Goal: Register for event/course

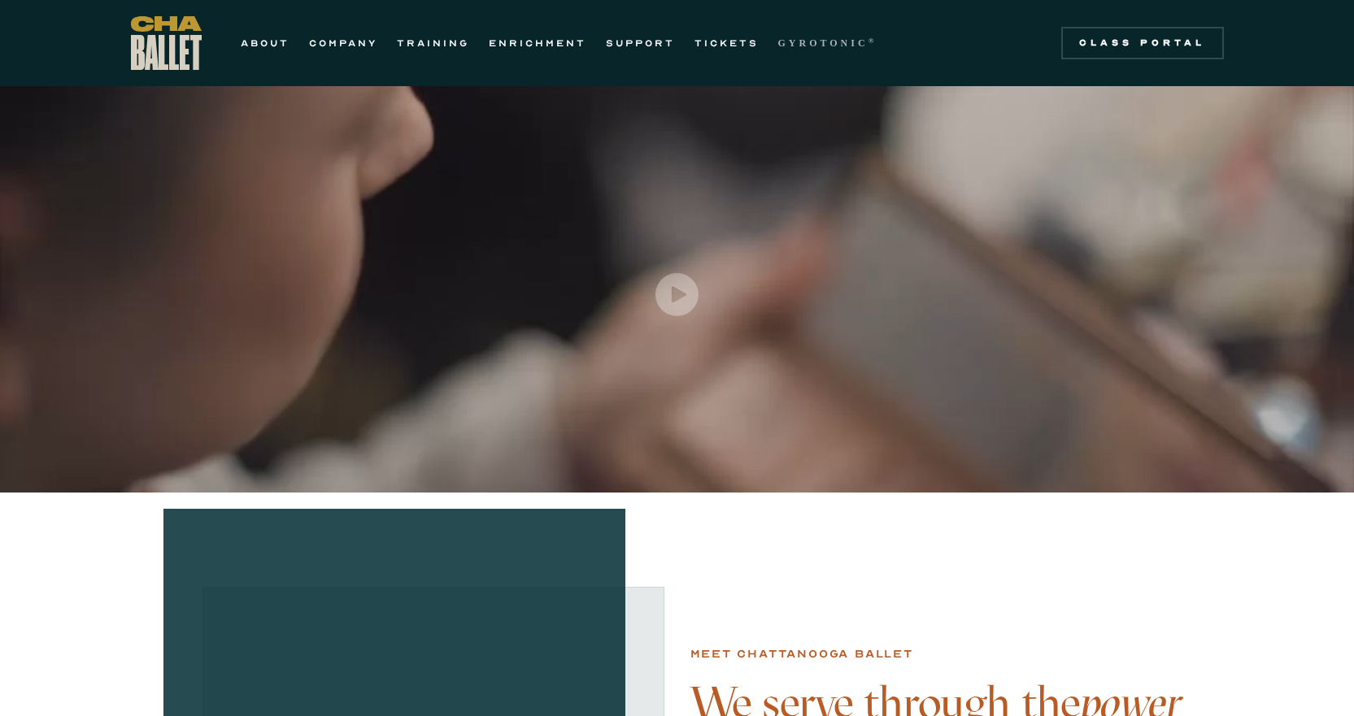
click at [854, 46] on strong "GYROTONIC" at bounding box center [823, 42] width 90 height 11
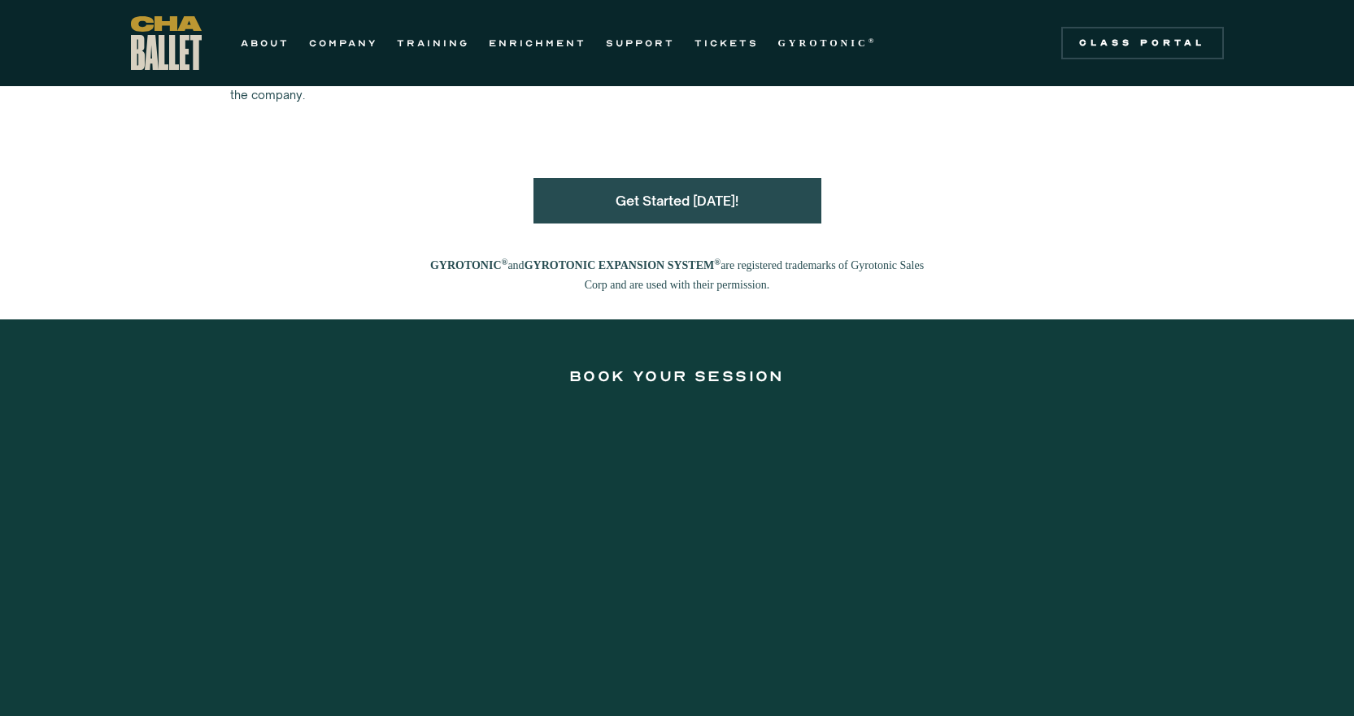
scroll to position [1951, 0]
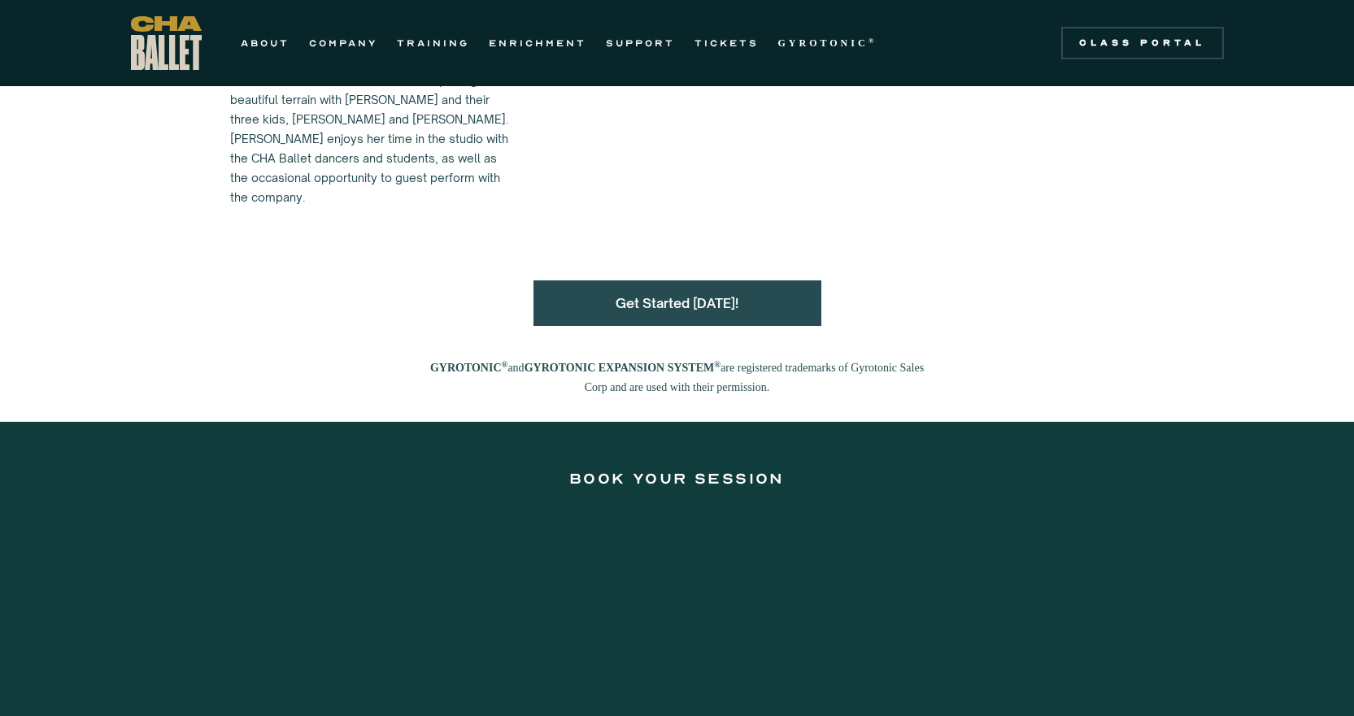
click at [183, 40] on img "home" at bounding box center [166, 43] width 71 height 54
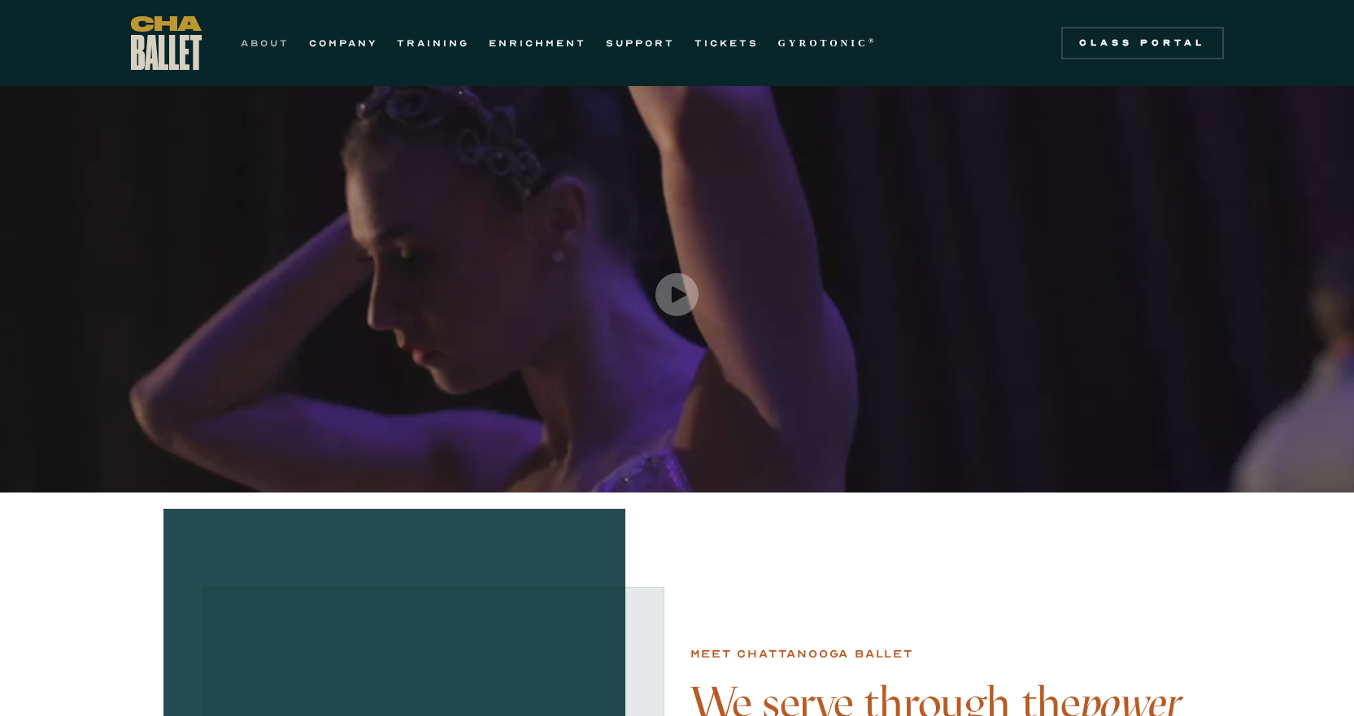
click at [252, 39] on link "ABOUT" at bounding box center [265, 43] width 49 height 20
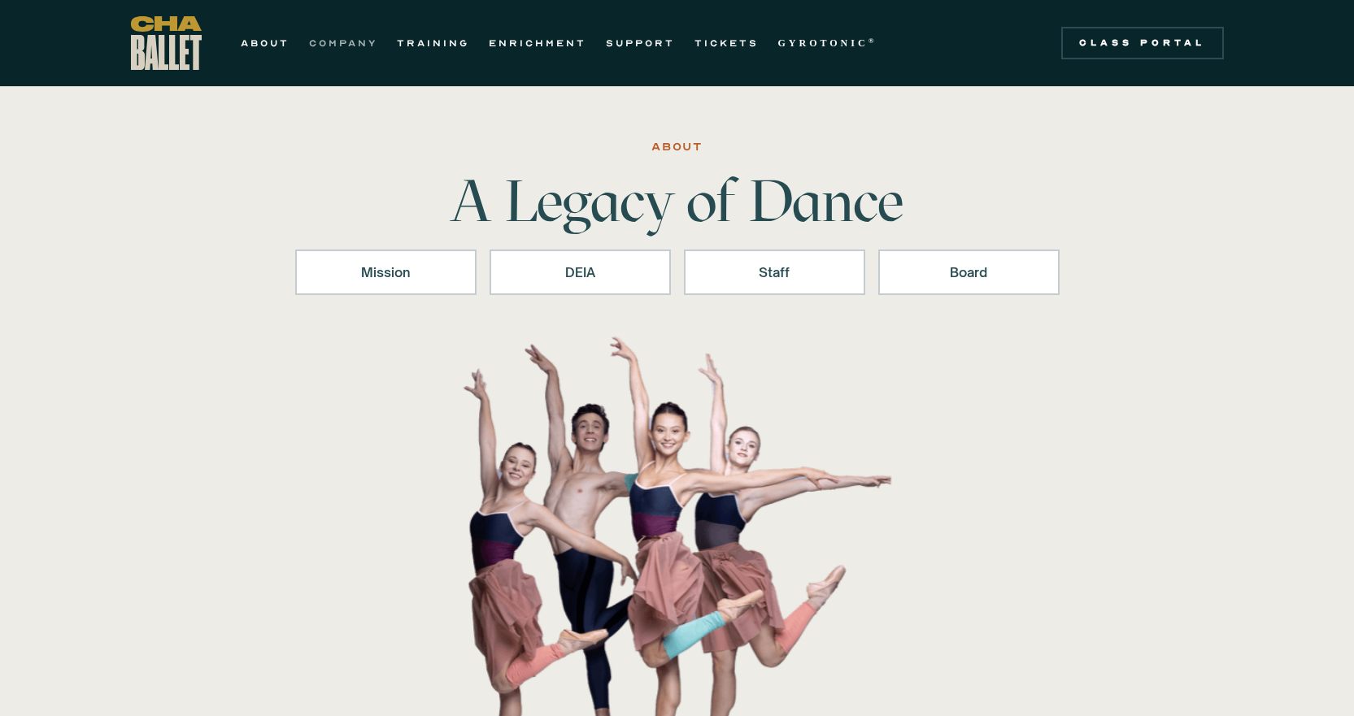
click at [355, 41] on link "COMPANY" at bounding box center [343, 43] width 68 height 20
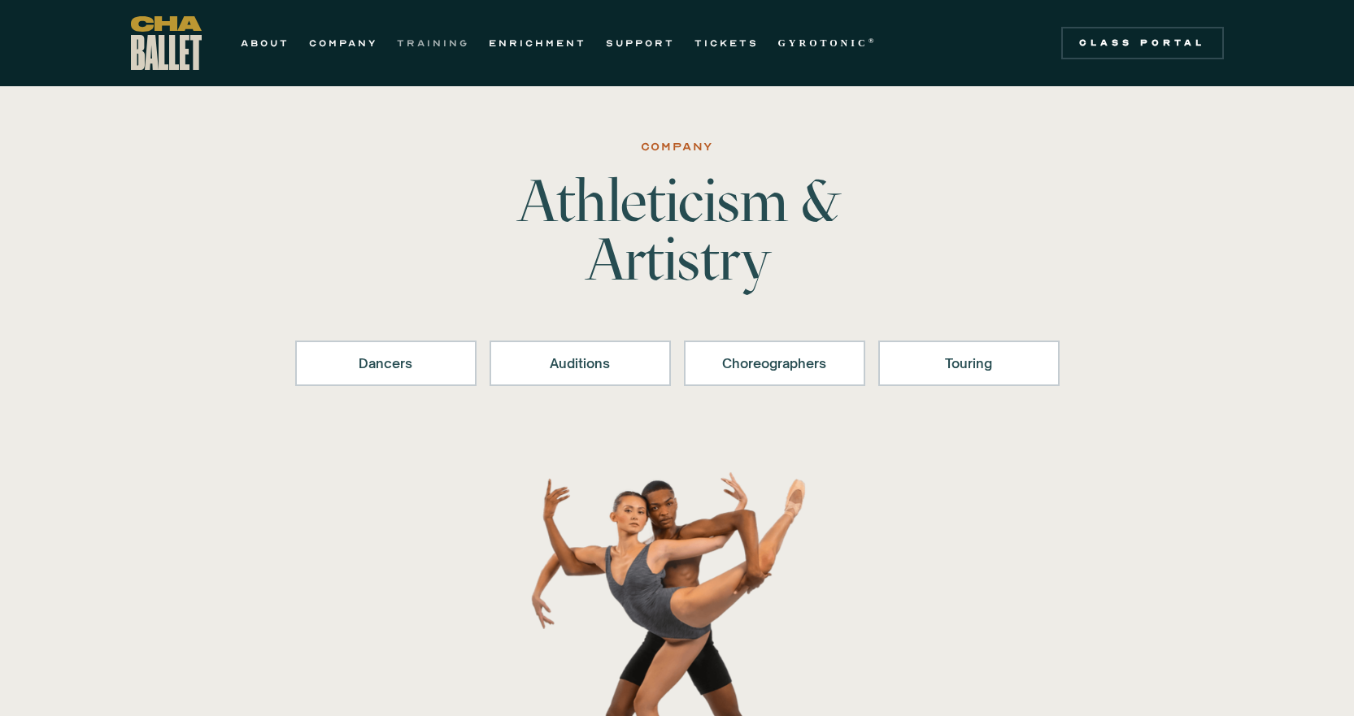
click at [424, 41] on link "TRAINING" at bounding box center [433, 43] width 72 height 20
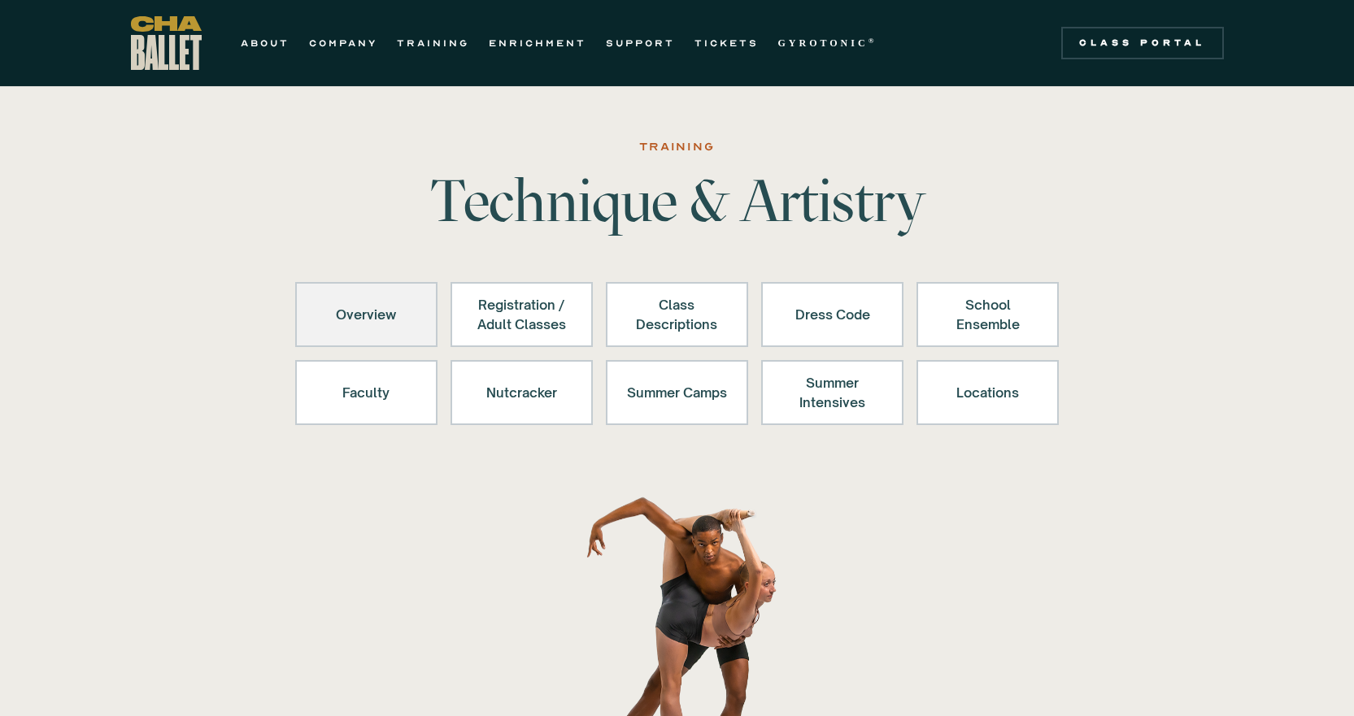
click at [400, 320] on div "Overview" at bounding box center [366, 314] width 100 height 39
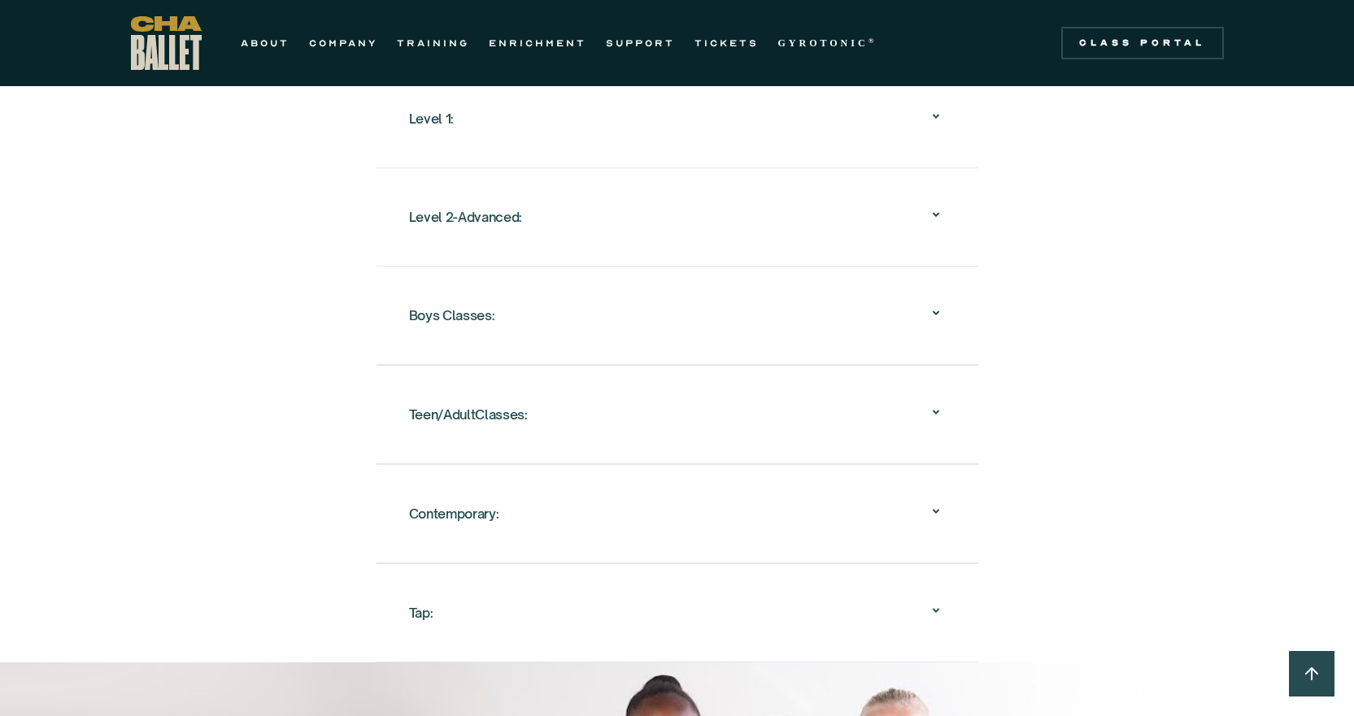
scroll to position [1544, 0]
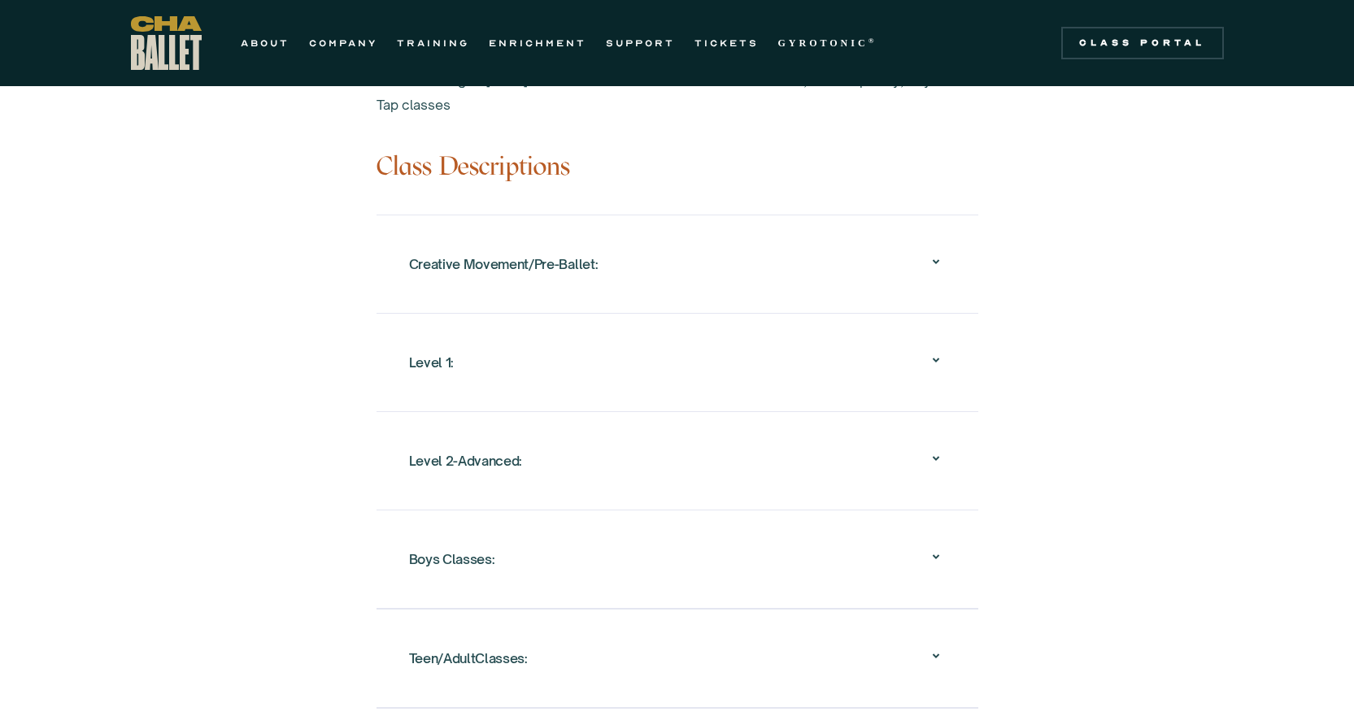
click at [700, 243] on div "Creative Movement/Pre-Ballet:" at bounding box center [677, 264] width 537 height 52
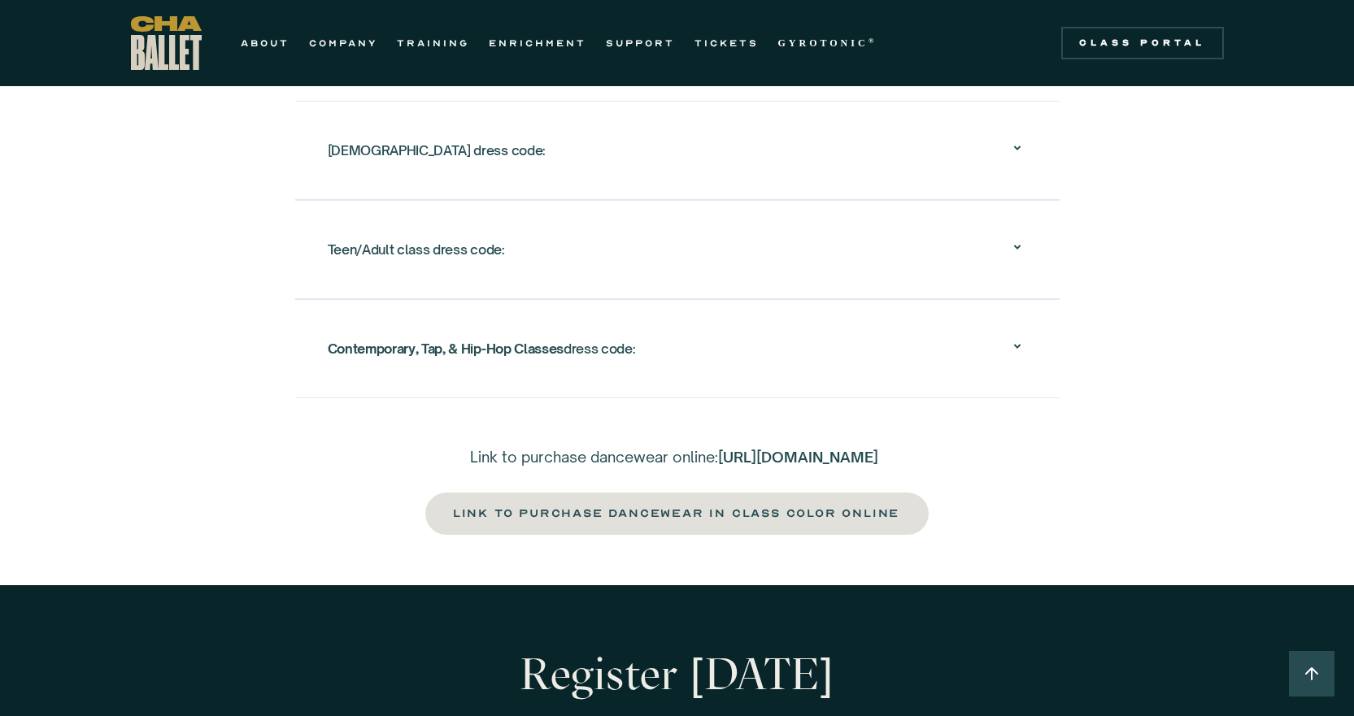
scroll to position [3414, 0]
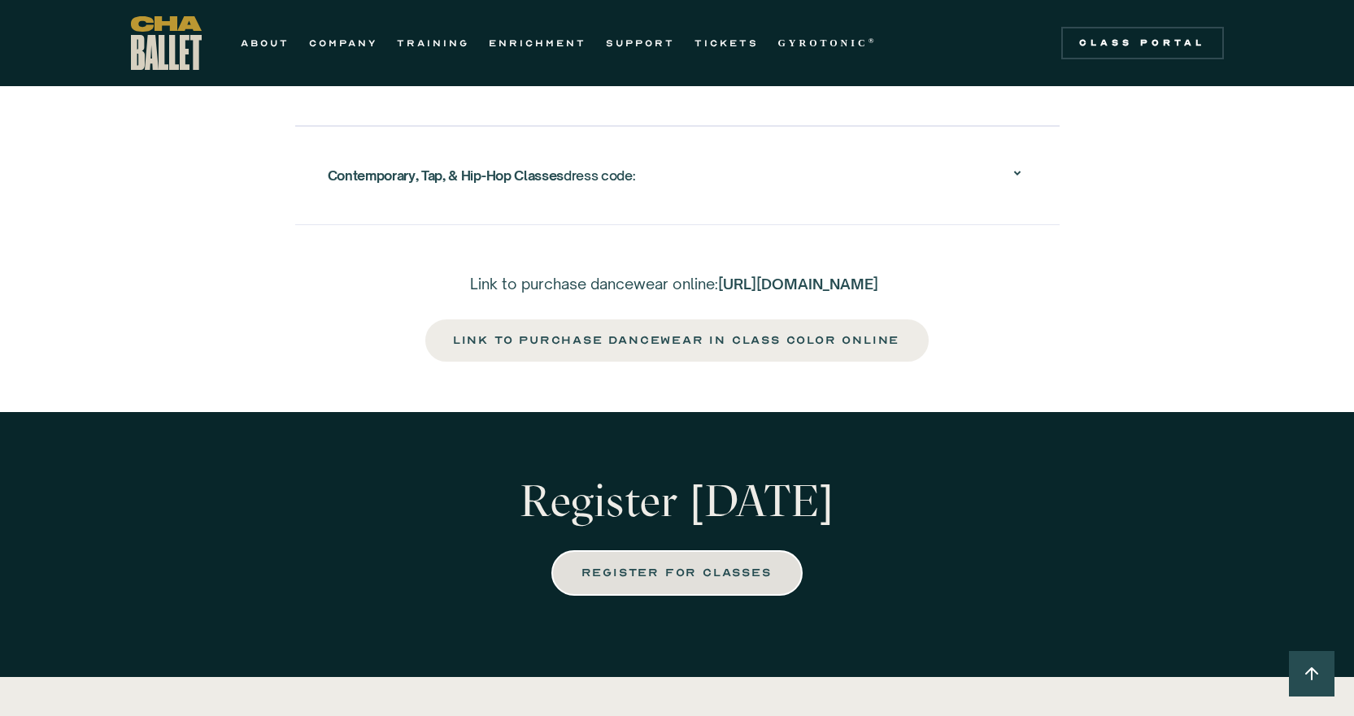
click at [689, 596] on link "REGISTER FOR CLASSES" at bounding box center [676, 573] width 250 height 46
